Goal: Task Accomplishment & Management: Complete application form

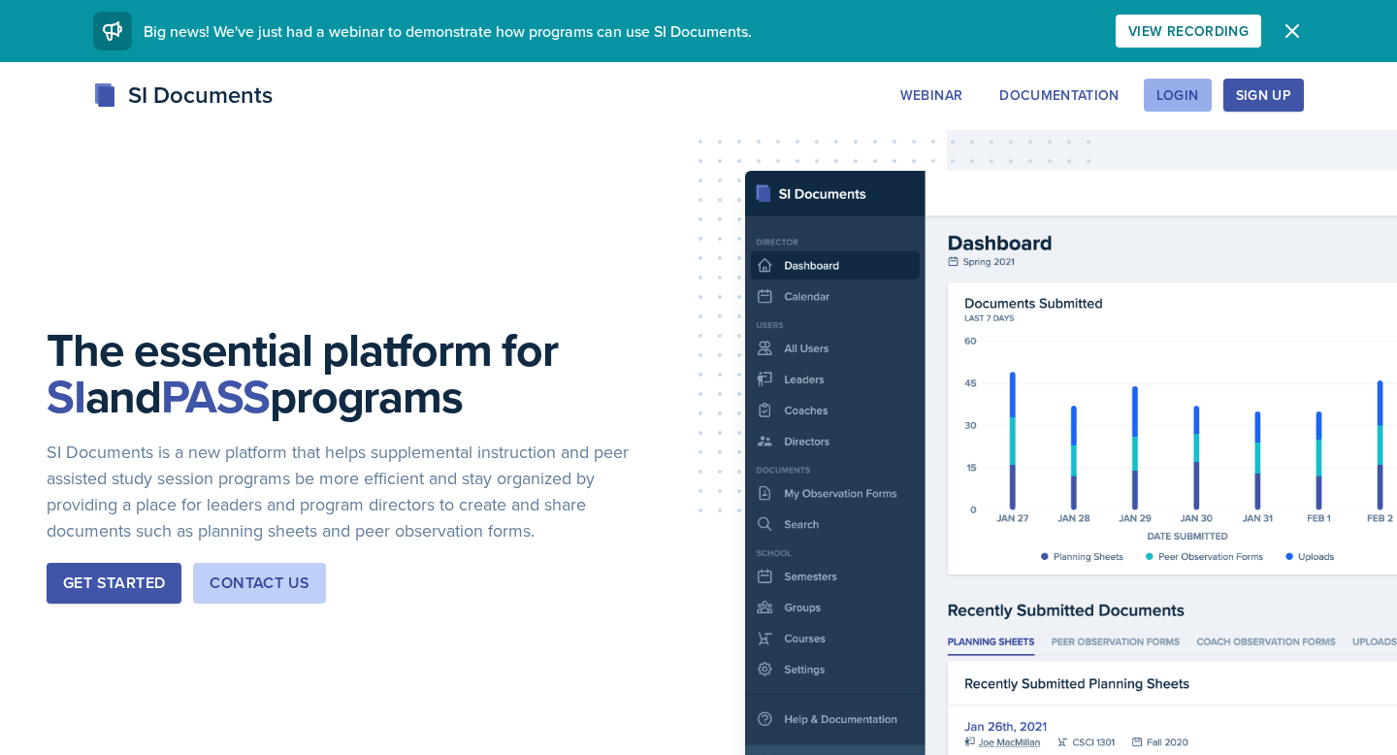
click at [1170, 108] on button "Login" at bounding box center [1178, 95] width 68 height 33
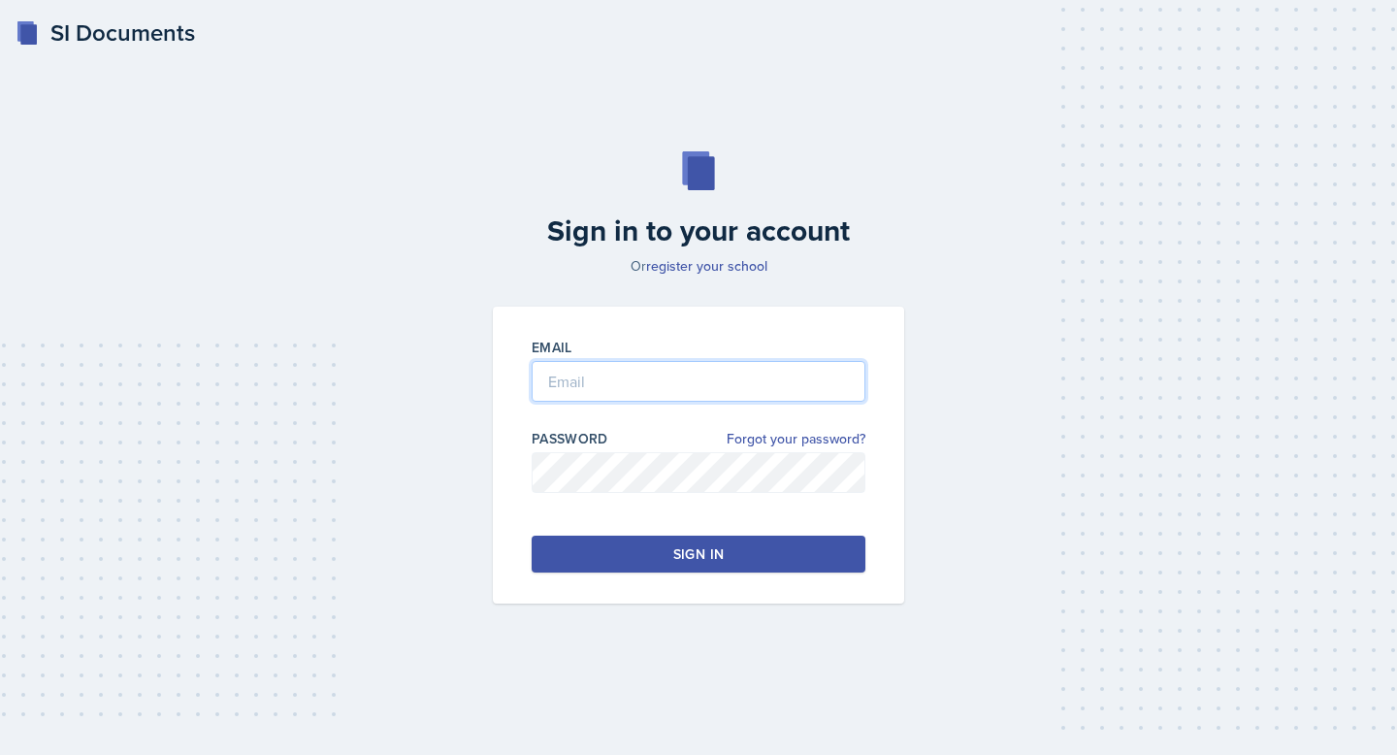
type input "[EMAIL_ADDRESS][DOMAIN_NAME]"
click at [638, 553] on button "Sign in" at bounding box center [699, 554] width 334 height 37
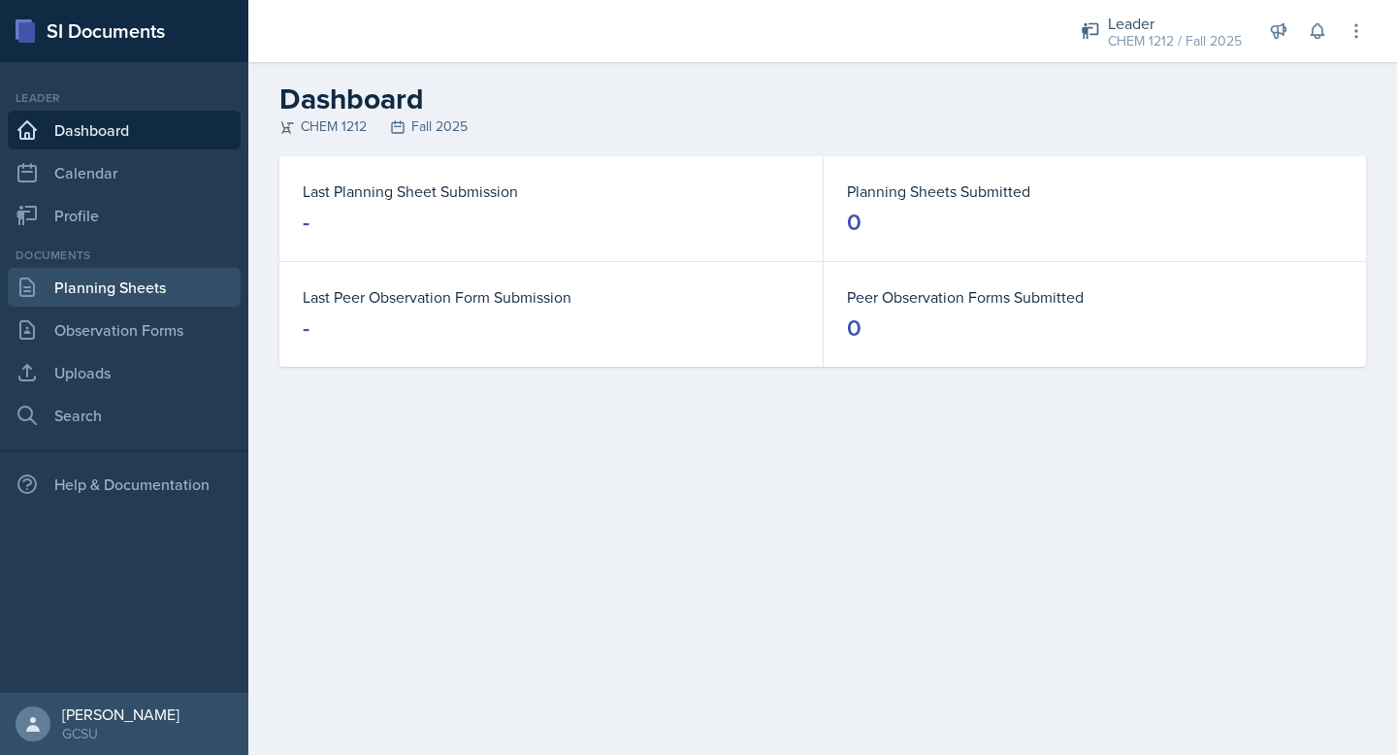
click at [110, 281] on link "Planning Sheets" at bounding box center [124, 287] width 233 height 39
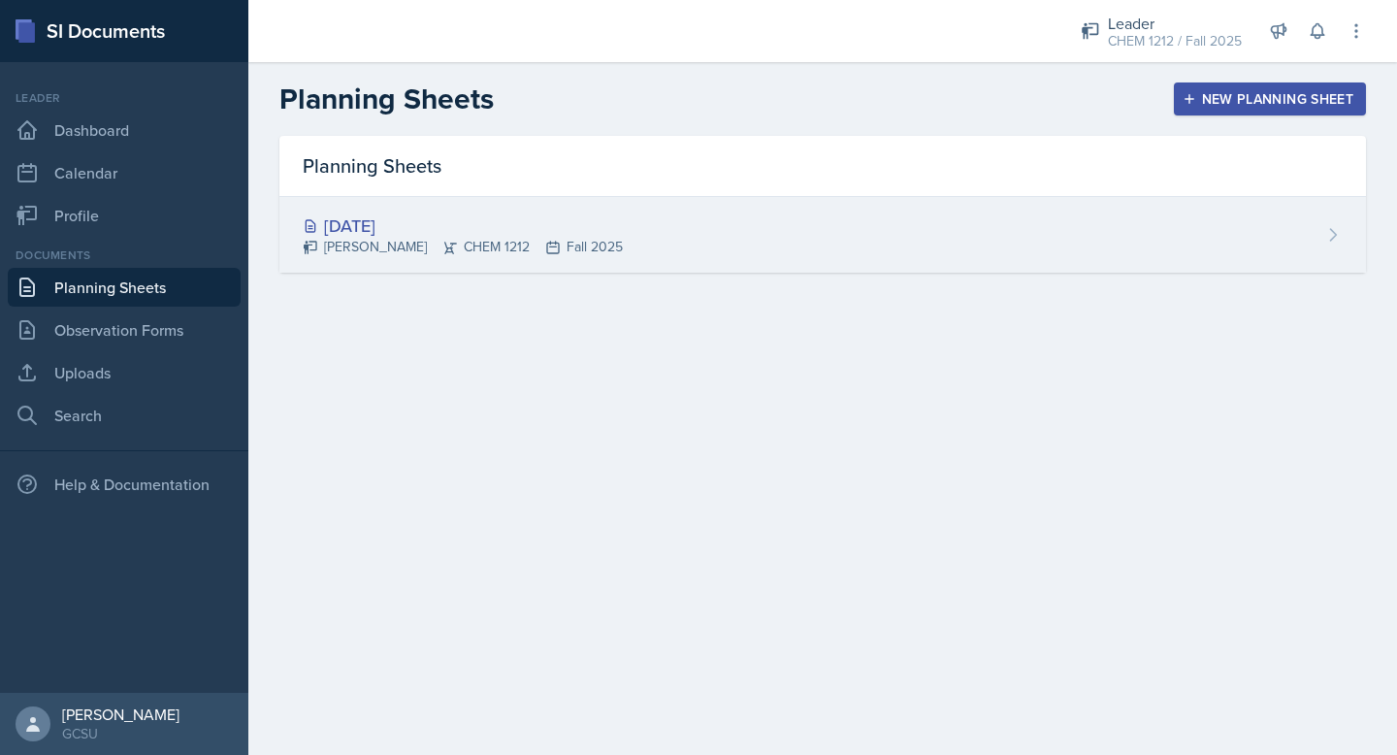
click at [477, 219] on div "[DATE]" at bounding box center [463, 226] width 320 height 26
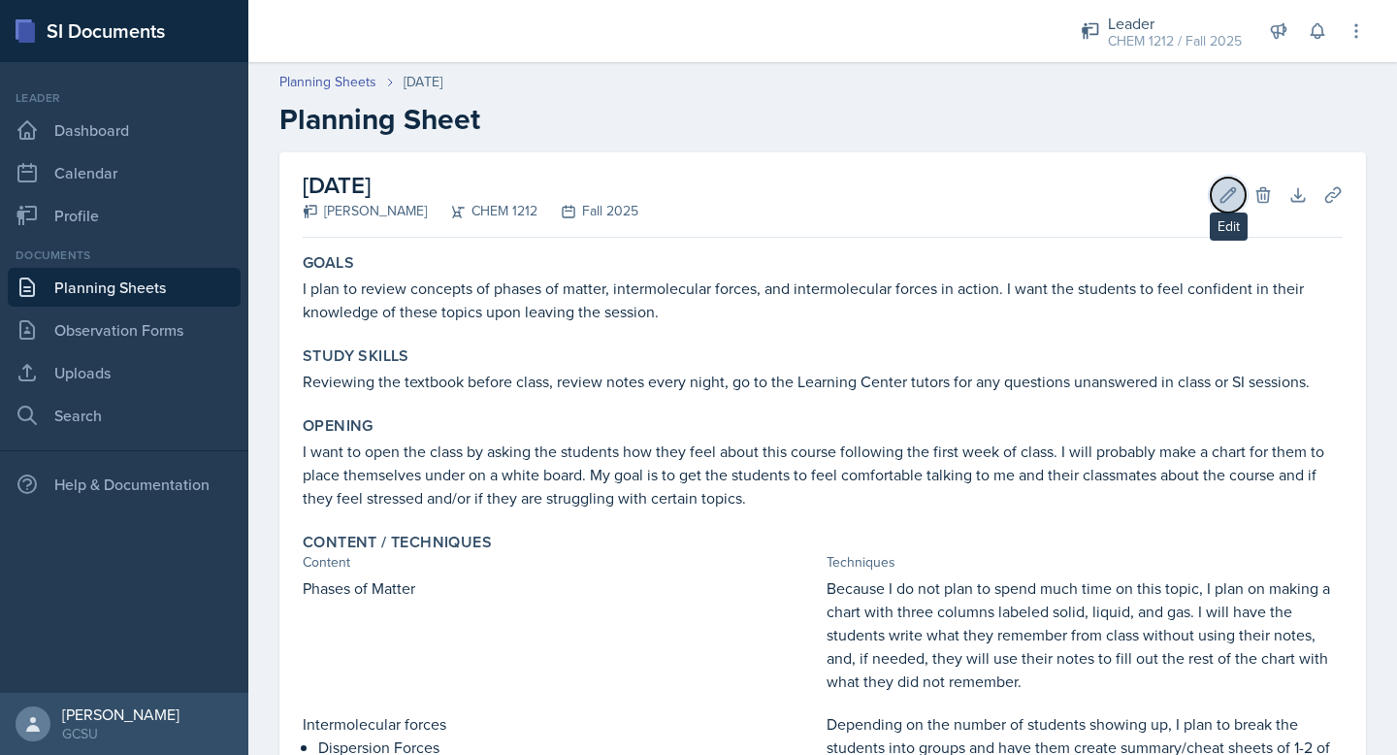
click at [1230, 189] on icon at bounding box center [1229, 194] width 15 height 15
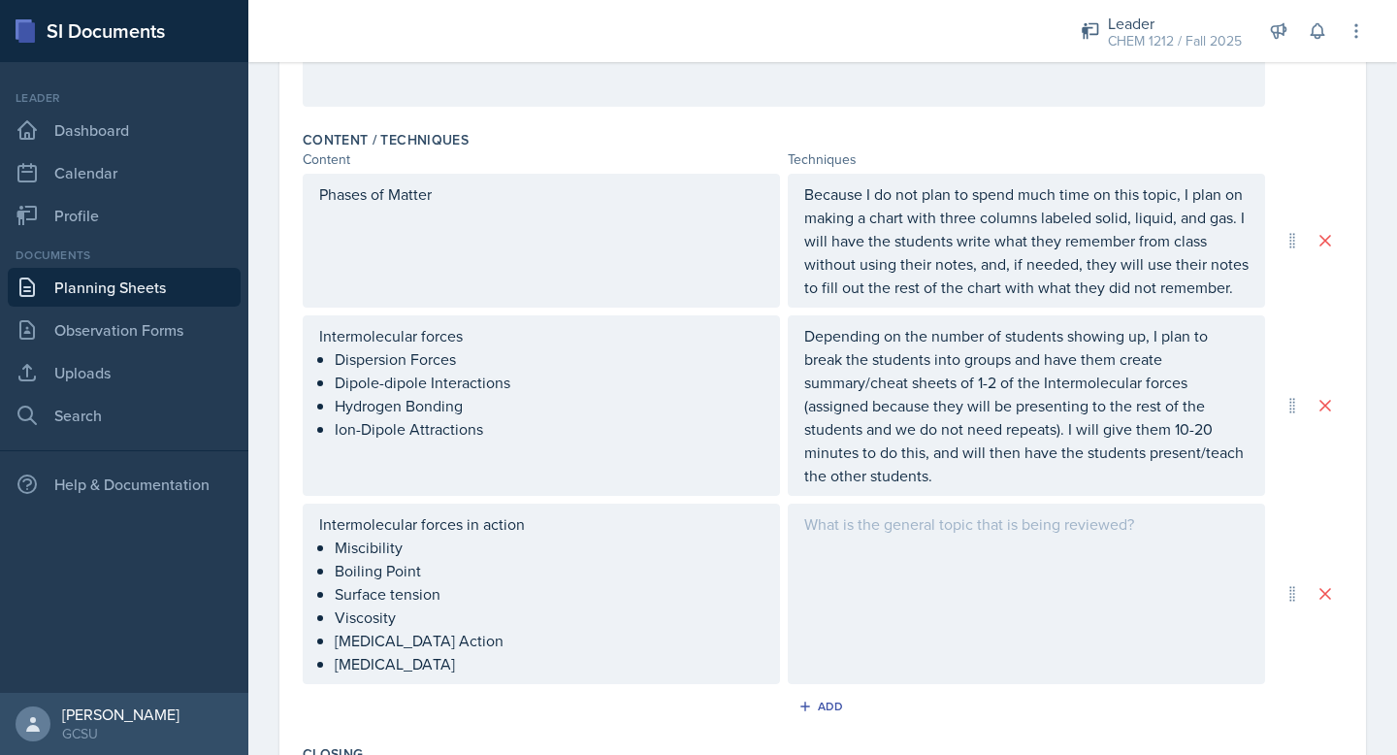
scroll to position [594, 0]
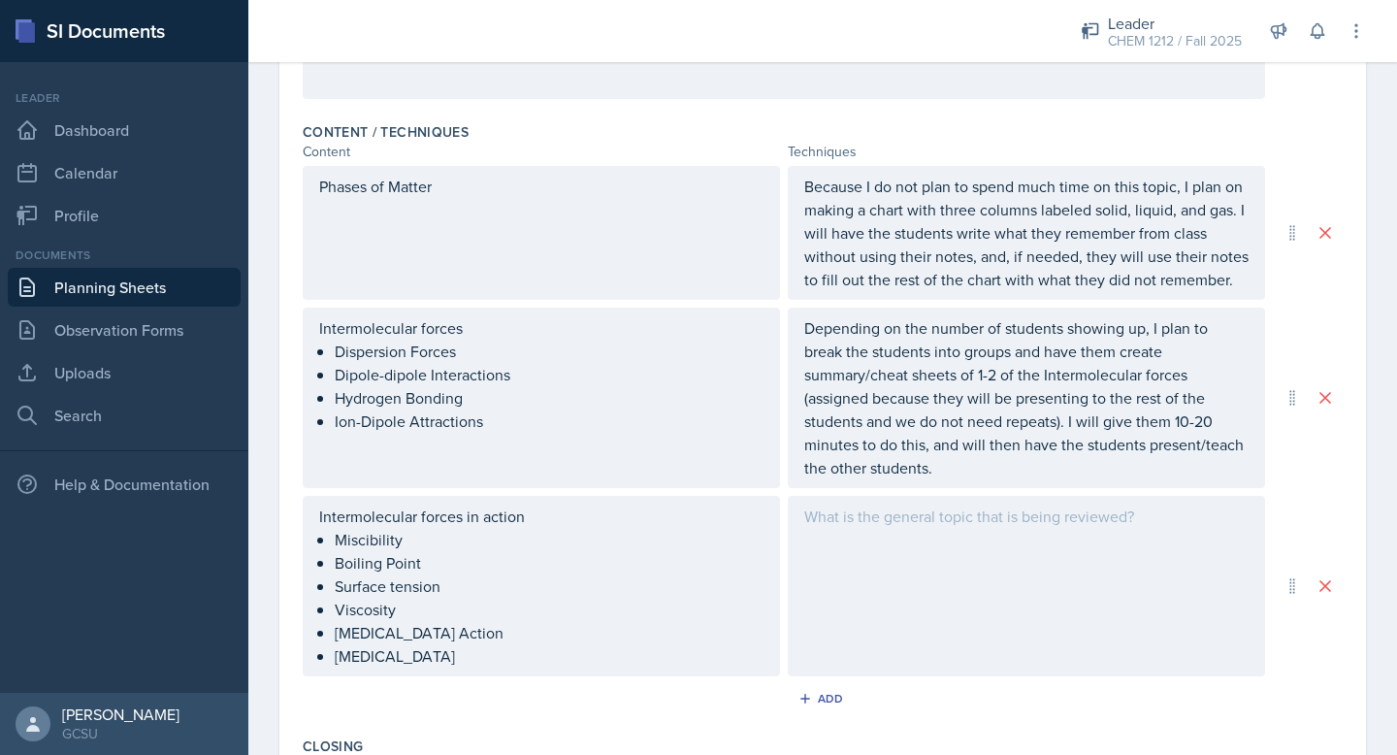
click at [908, 543] on div at bounding box center [1026, 586] width 477 height 180
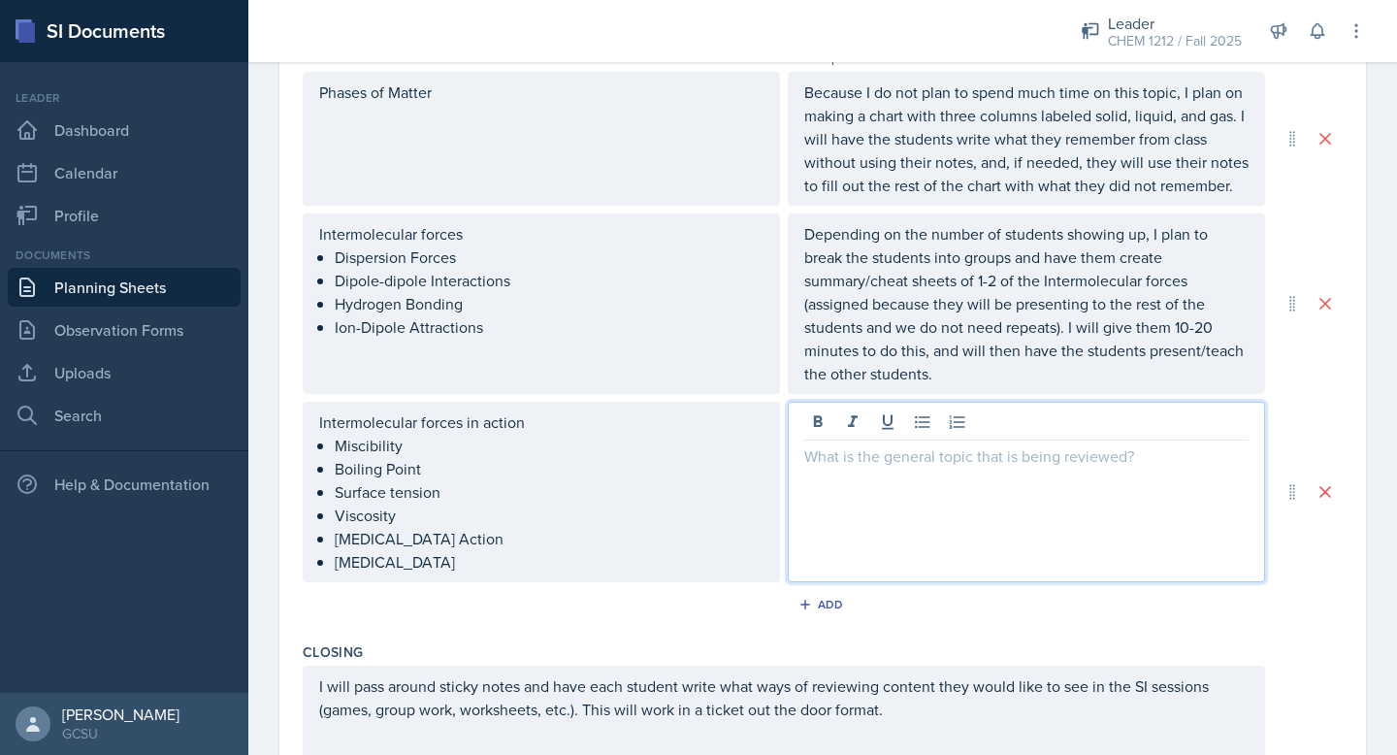
scroll to position [704, 0]
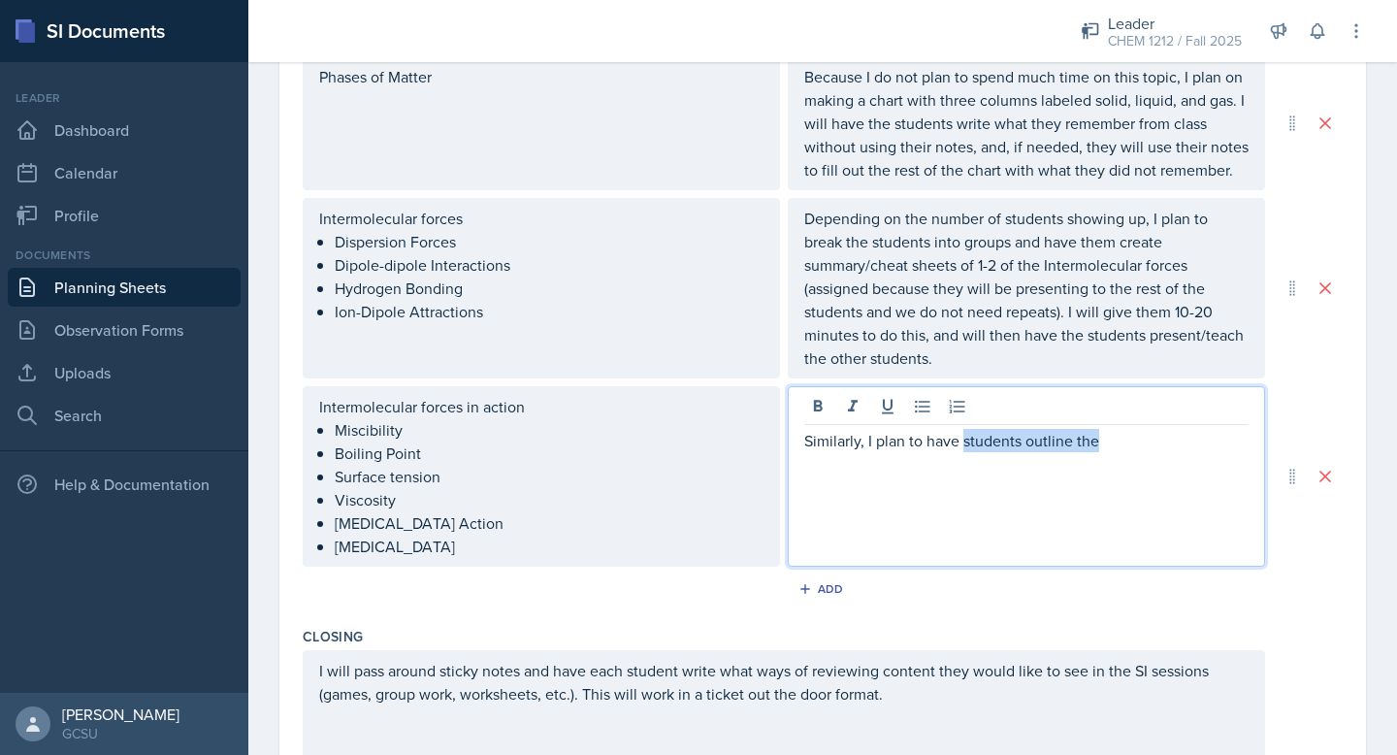
drag, startPoint x: 964, startPoint y: 442, endPoint x: 1122, endPoint y: 447, distance: 158.3
click at [1122, 447] on p "Similarly, I plan to have students outline the" at bounding box center [1026, 440] width 444 height 23
click at [1142, 442] on p "Similarly, I plan to have students try to define theze six top" at bounding box center [1026, 440] width 444 height 23
click at [1222, 449] on p "Similarly, I plan to have students try to define these six top" at bounding box center [1026, 440] width 444 height 23
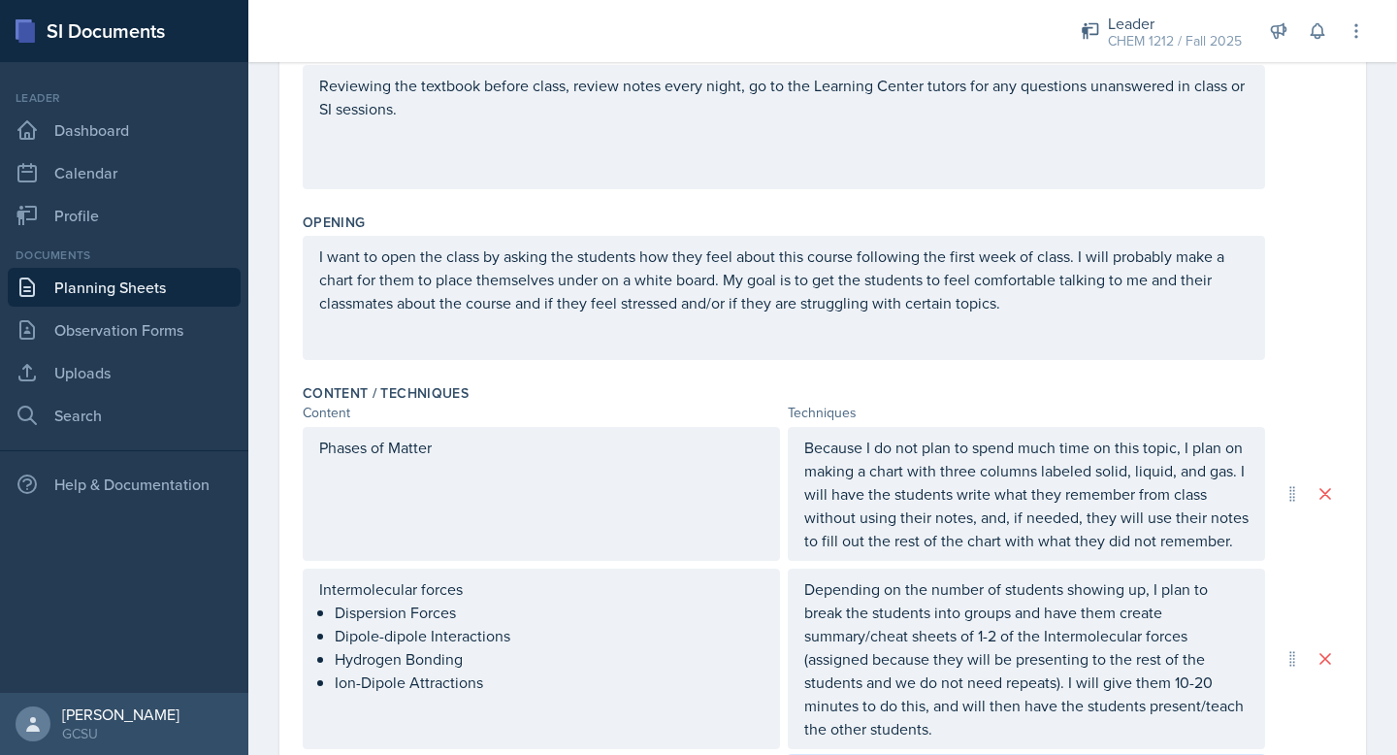
scroll to position [0, 0]
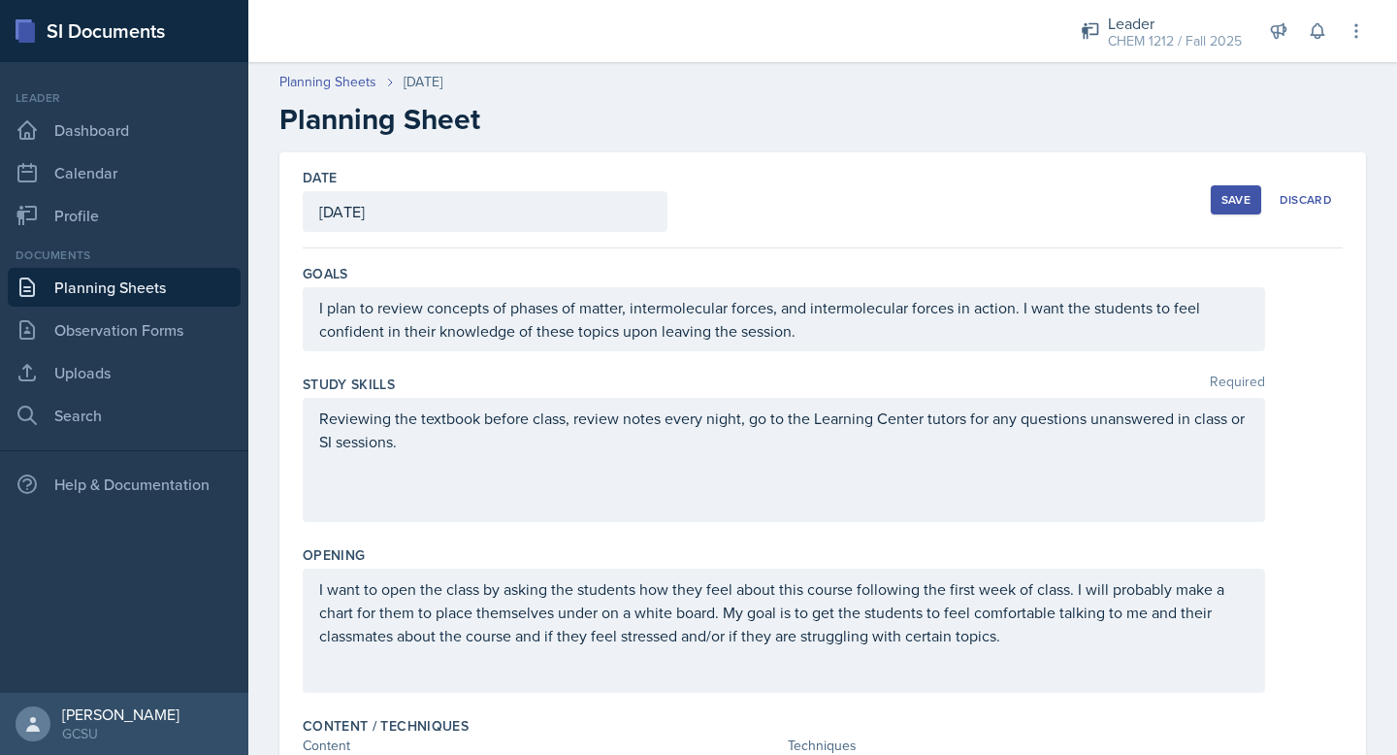
click at [1246, 200] on div "Save" at bounding box center [1236, 200] width 29 height 16
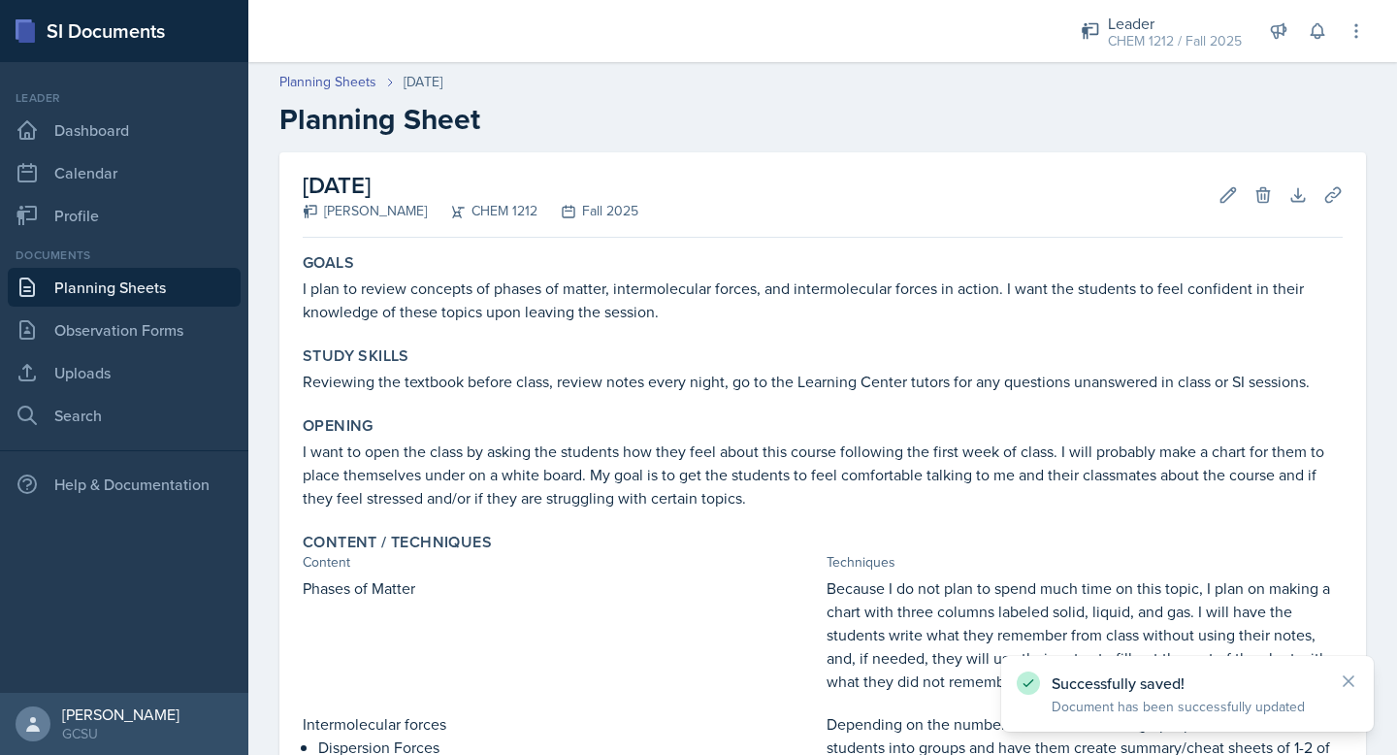
scroll to position [627, 0]
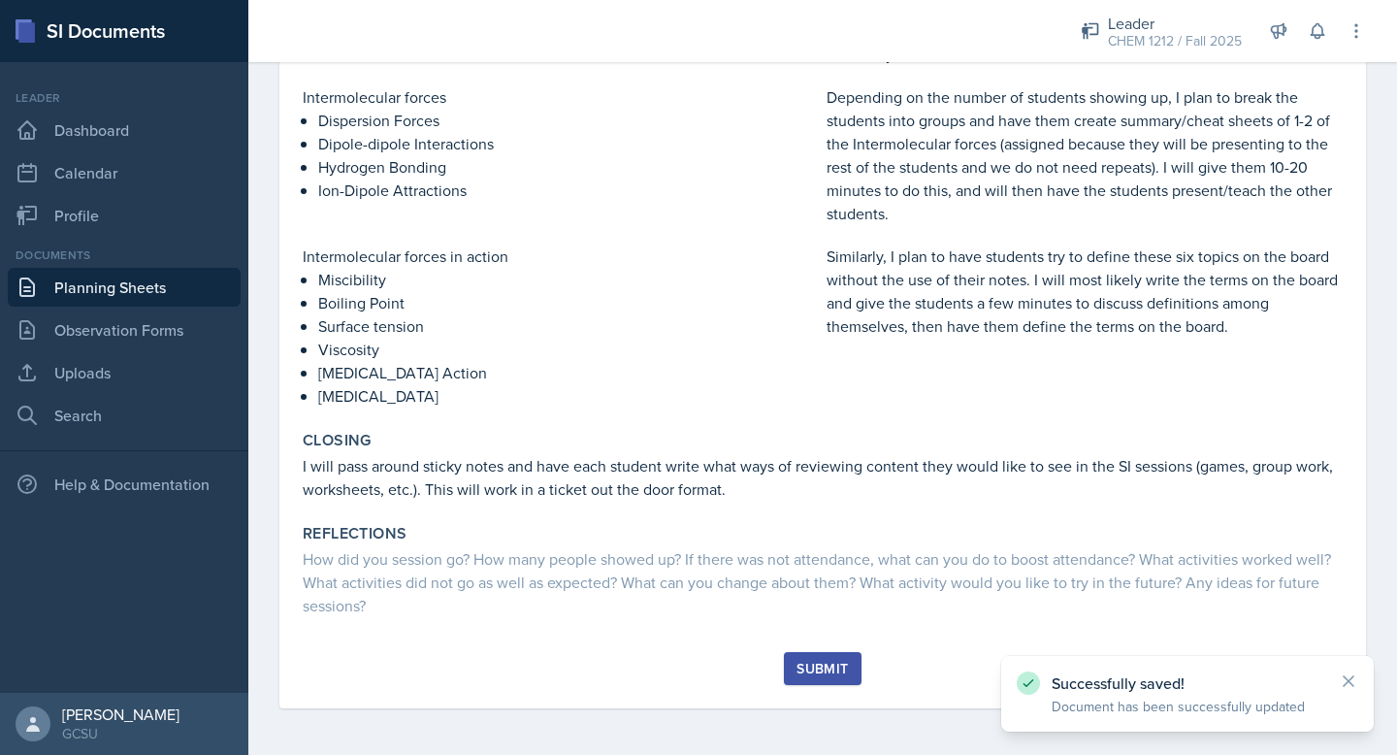
click at [806, 672] on div "Submit" at bounding box center [822, 669] width 51 height 16
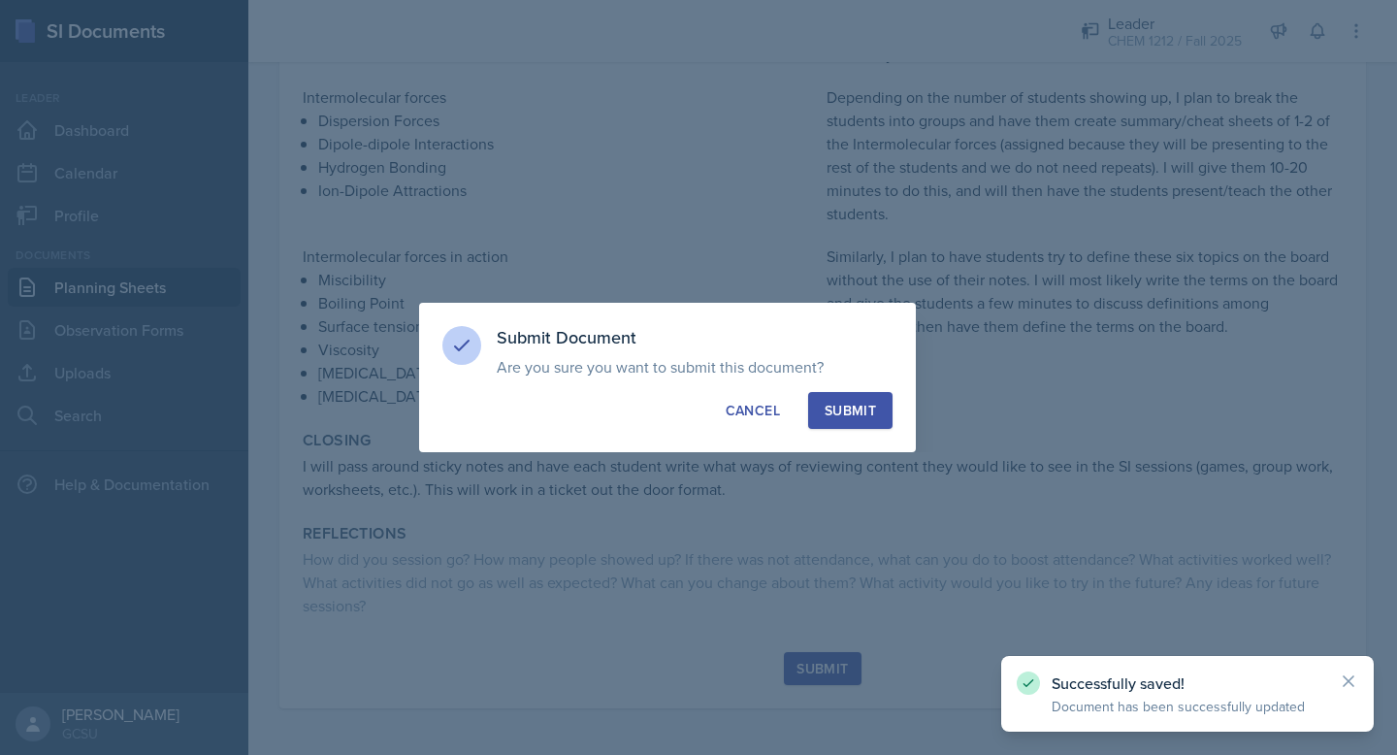
click at [838, 415] on div "Submit" at bounding box center [850, 410] width 51 height 19
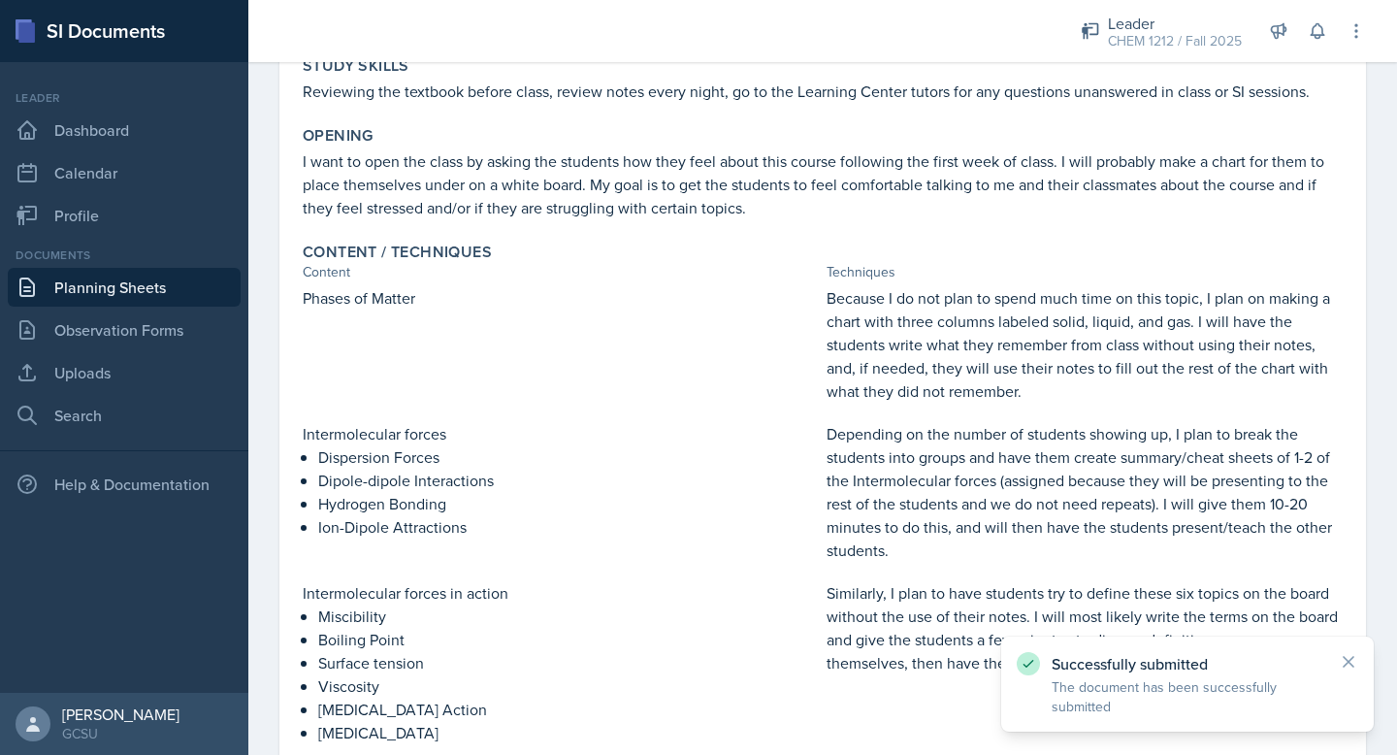
scroll to position [0, 0]
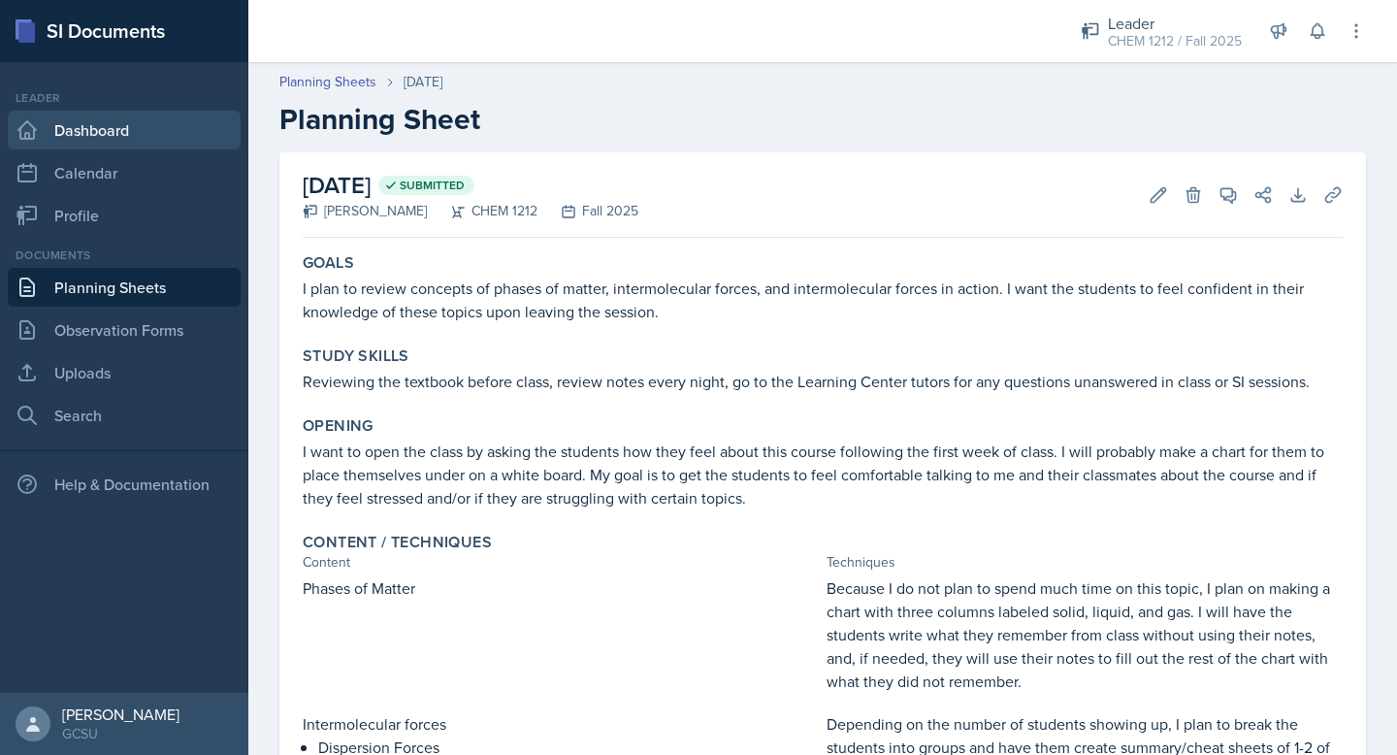
click at [104, 123] on link "Dashboard" at bounding box center [124, 130] width 233 height 39
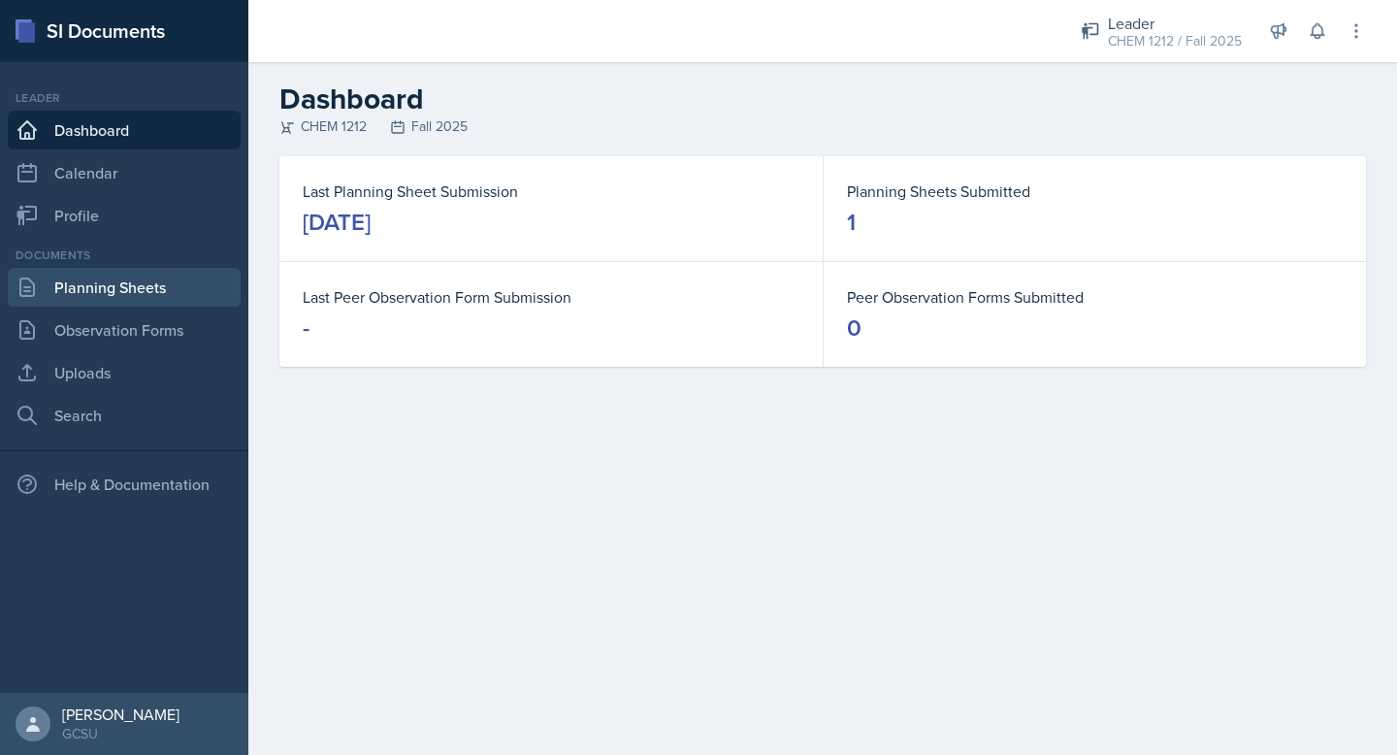
click at [144, 281] on link "Planning Sheets" at bounding box center [124, 287] width 233 height 39
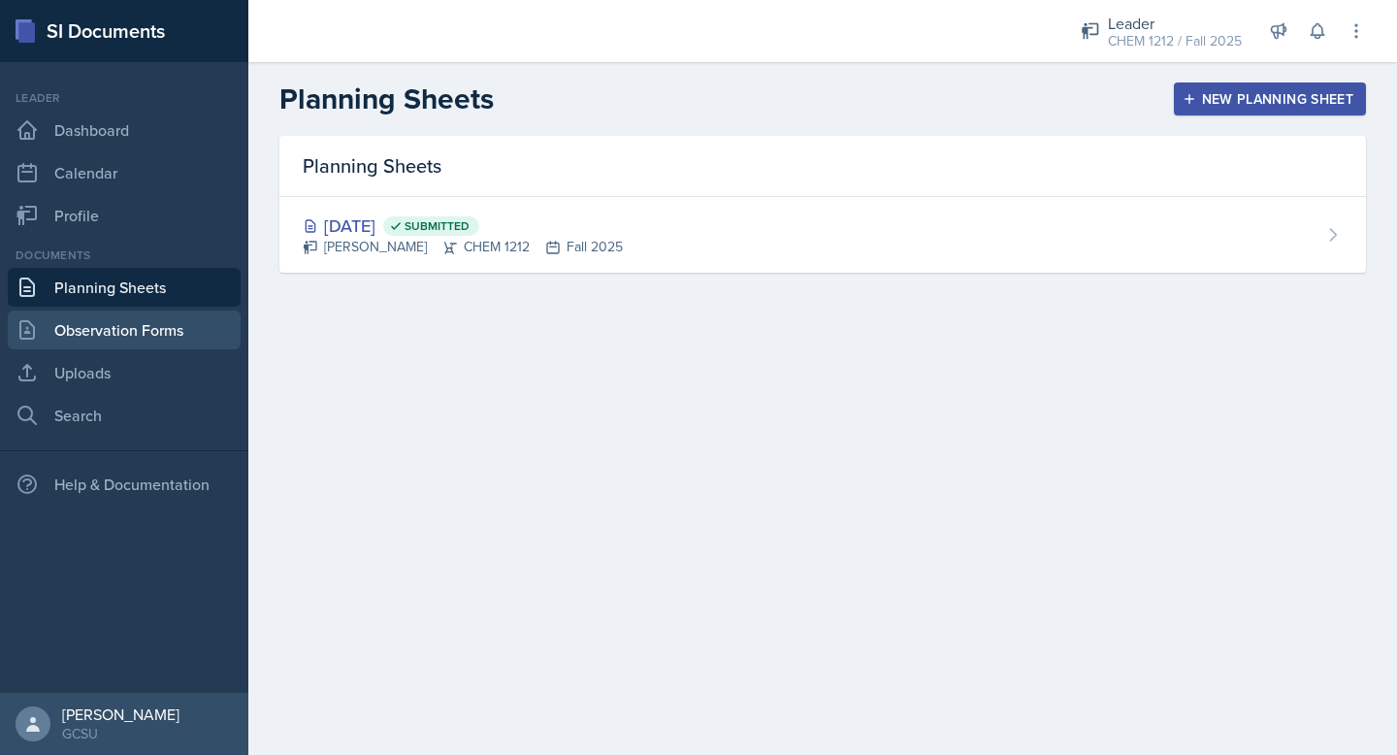
click at [147, 331] on link "Observation Forms" at bounding box center [124, 330] width 233 height 39
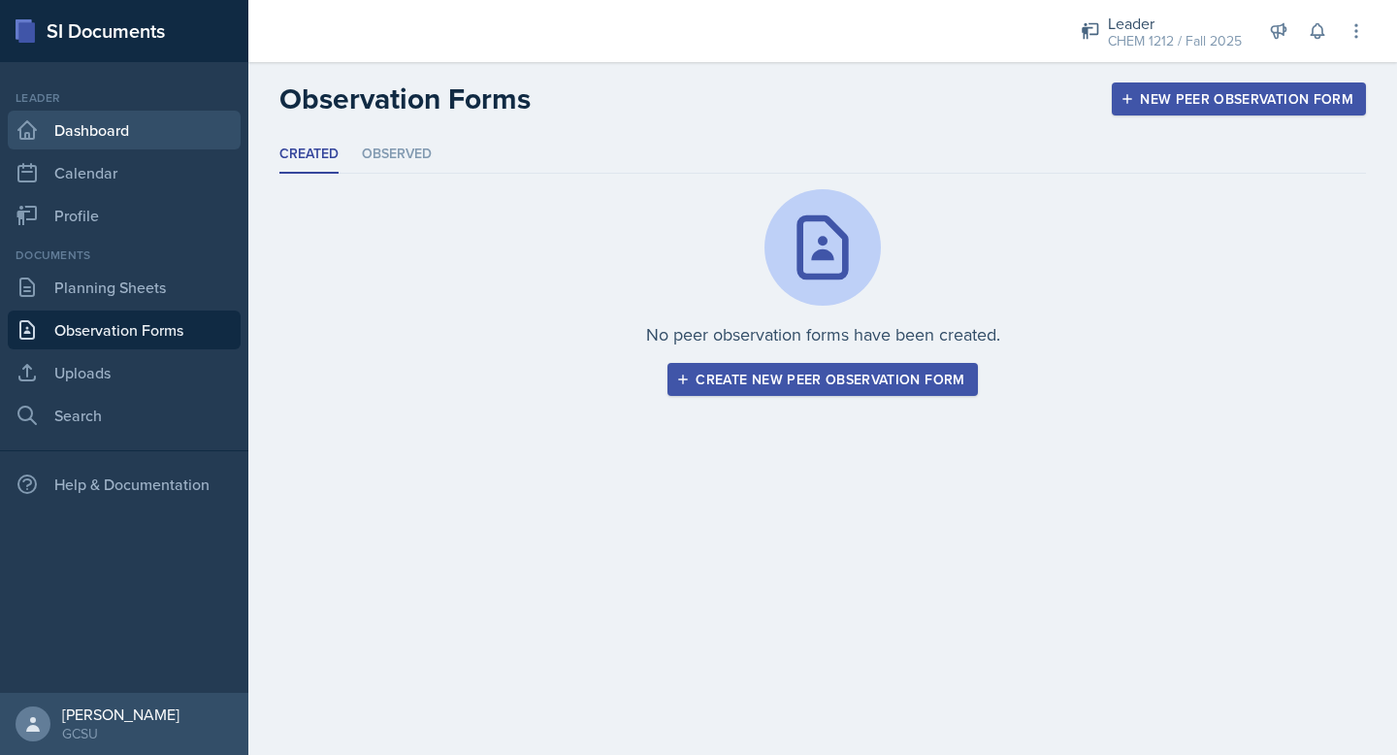
click at [84, 143] on link "Dashboard" at bounding box center [124, 130] width 233 height 39
